Goal: Information Seeking & Learning: Learn about a topic

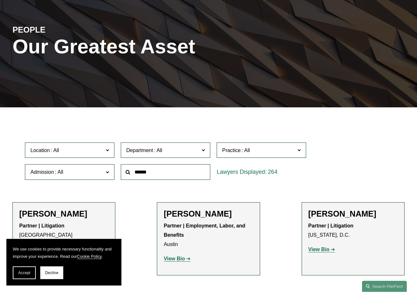
scroll to position [98, 0]
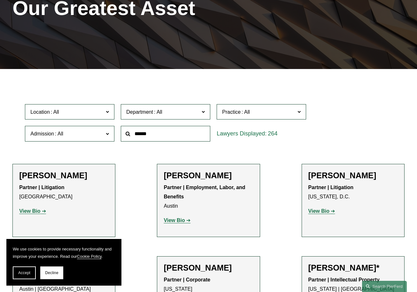
click at [172, 139] on input "text" at bounding box center [165, 134] width 89 height 16
type input "*****"
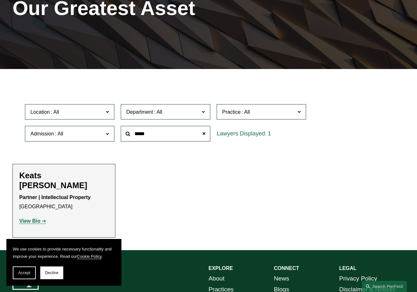
click at [32, 218] on strong "View Bio" at bounding box center [29, 220] width 21 height 5
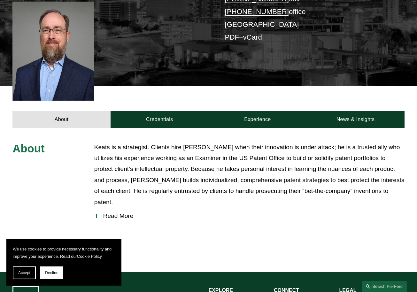
scroll to position [163, 0]
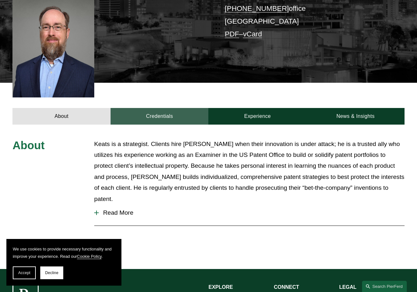
click at [152, 108] on link "Credentials" at bounding box center [160, 116] width 98 height 17
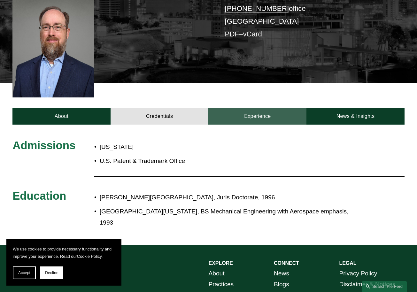
click at [246, 108] on link "Experience" at bounding box center [257, 116] width 98 height 17
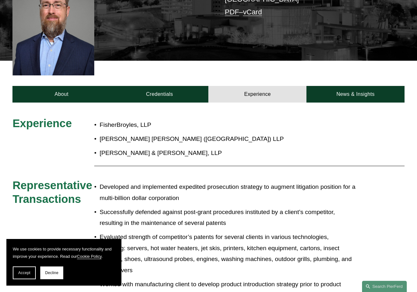
scroll to position [196, 0]
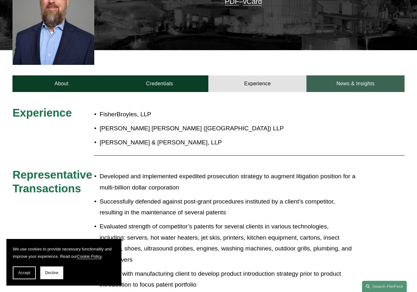
click at [346, 75] on link "News & Insights" at bounding box center [355, 83] width 98 height 17
